Goal: Find specific page/section: Find specific page/section

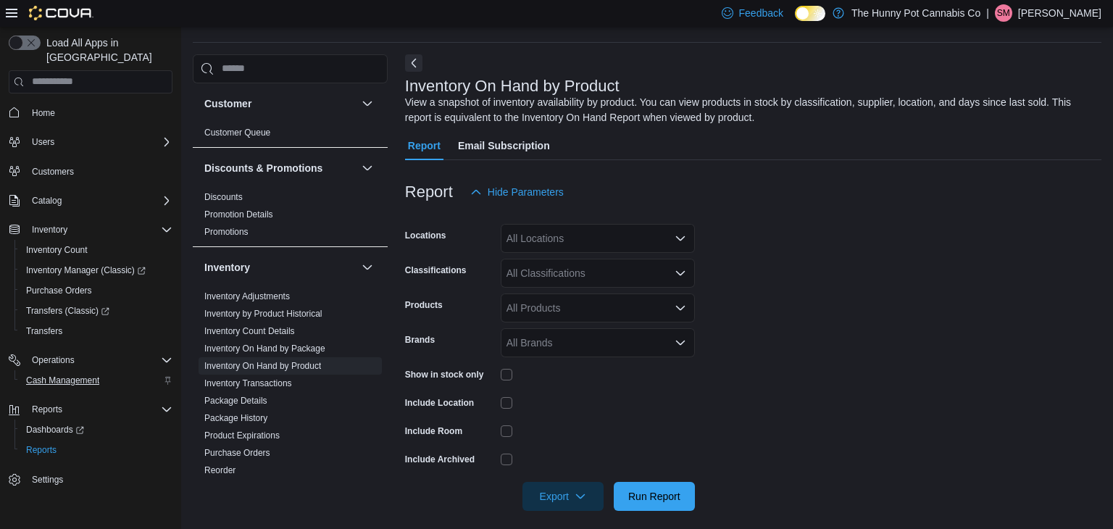
scroll to position [49, 0]
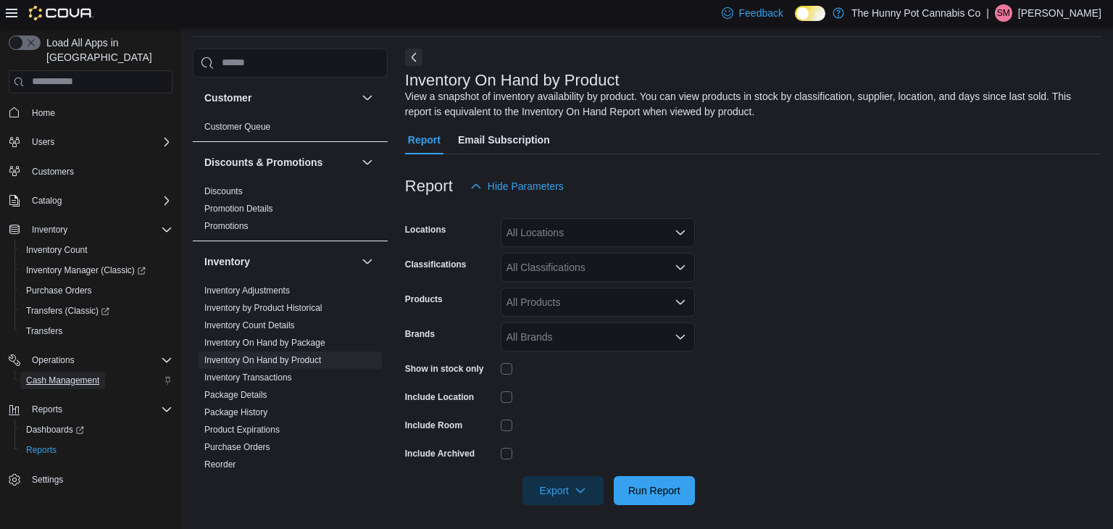
click at [78, 375] on span "Cash Management" at bounding box center [62, 381] width 73 height 12
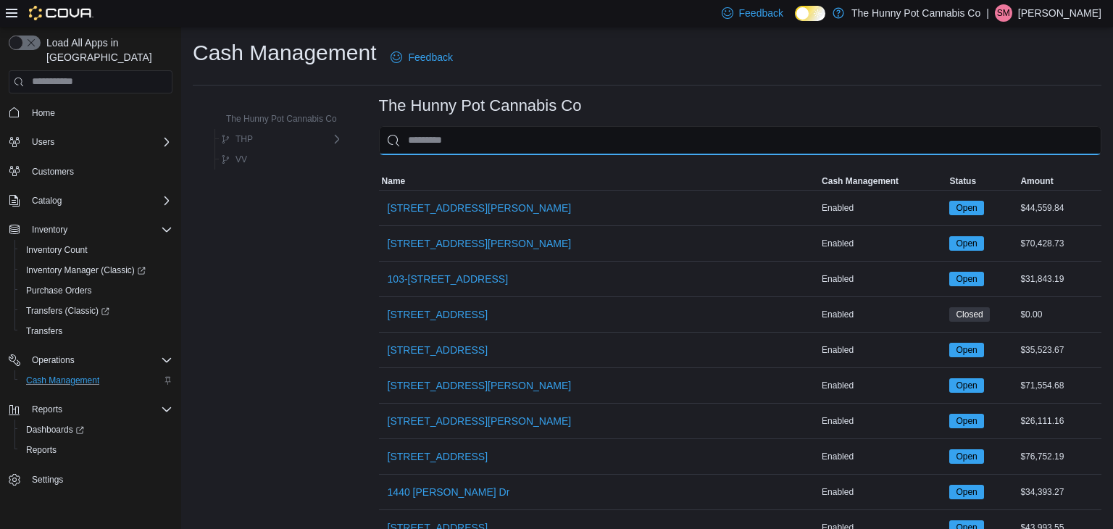
click at [429, 133] on input "This is a search bar. As you type, the results lower in the page will automatic…" at bounding box center [740, 140] width 722 height 29
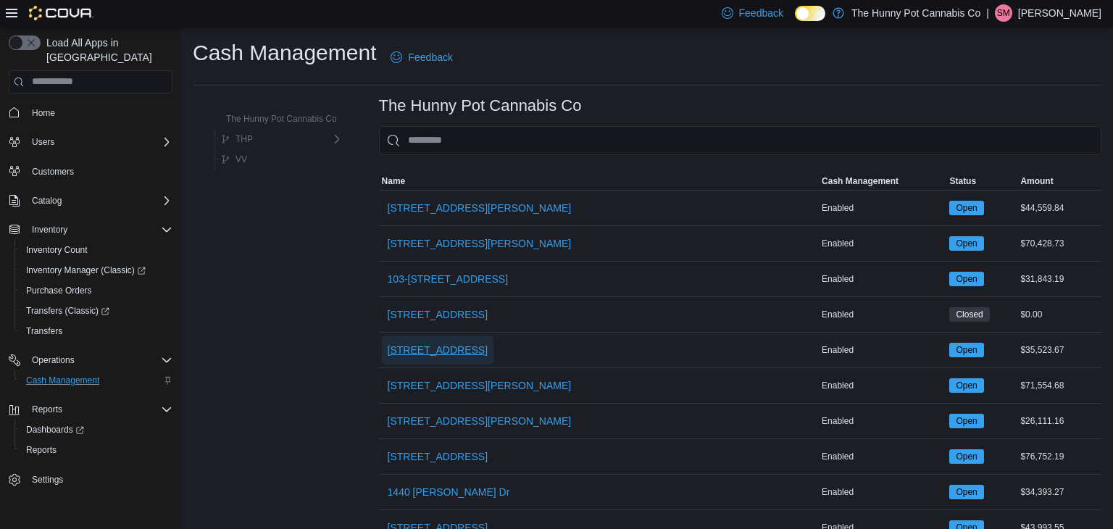
click at [433, 347] on span "[STREET_ADDRESS]" at bounding box center [438, 350] width 100 height 14
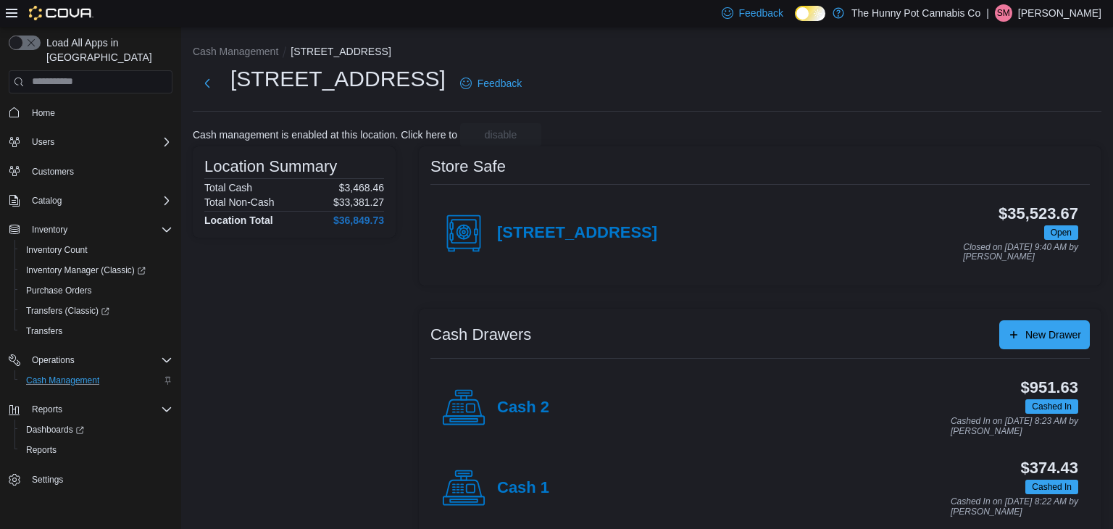
scroll to position [22, 0]
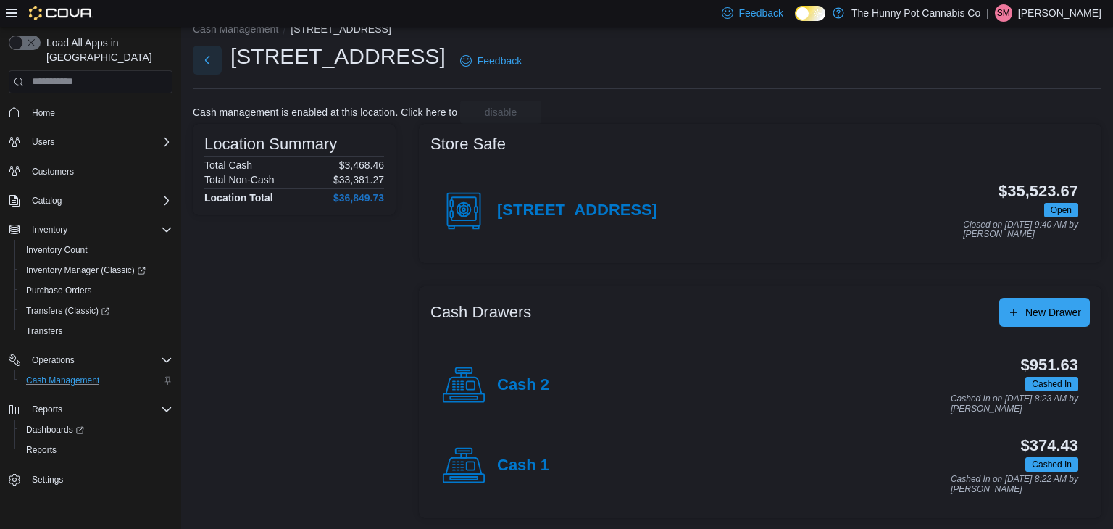
click at [212, 64] on button "Next" at bounding box center [207, 60] width 29 height 29
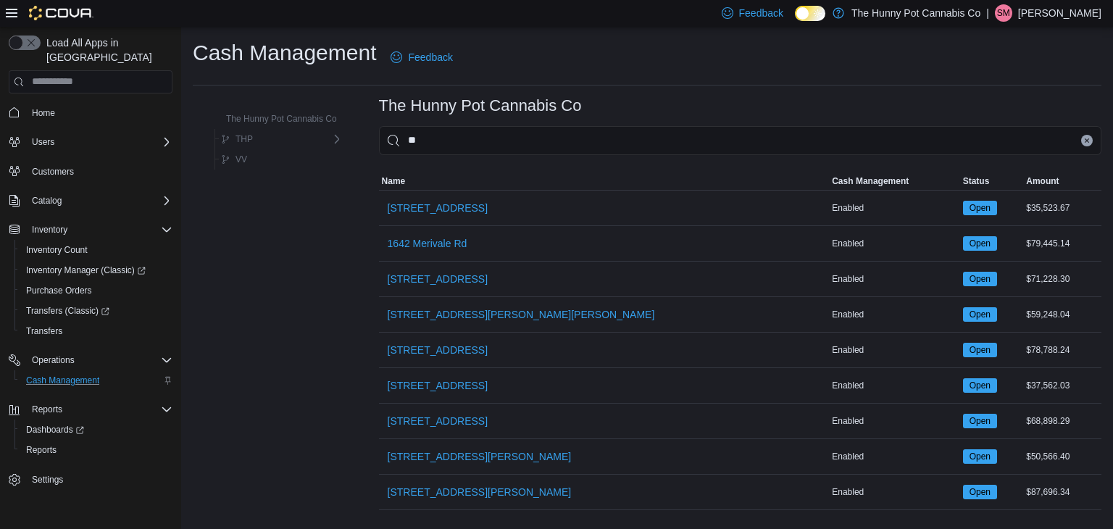
type input "***"
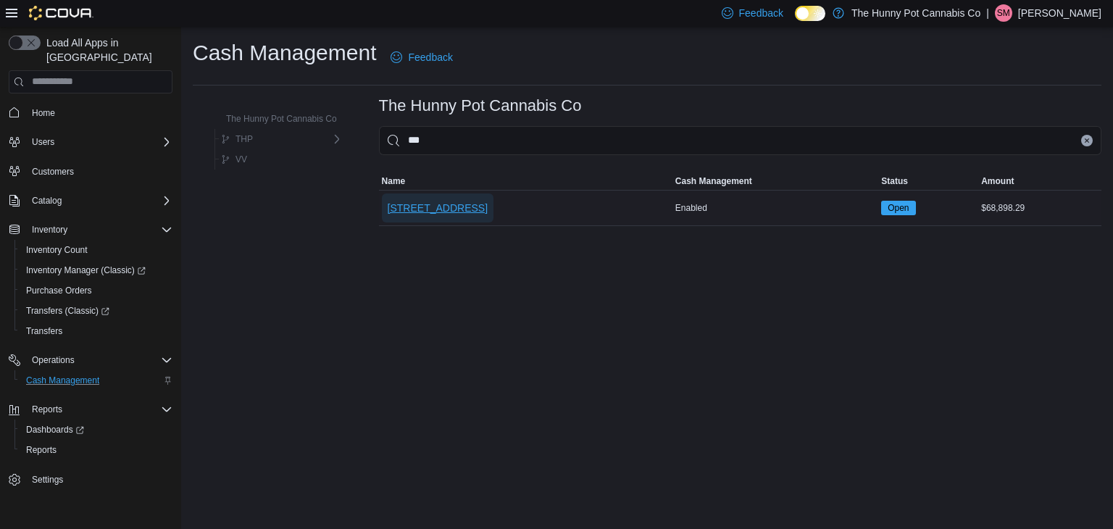
click at [422, 201] on span "[STREET_ADDRESS]" at bounding box center [438, 208] width 100 height 14
